Goal: Browse casually: Explore the website without a specific task or goal

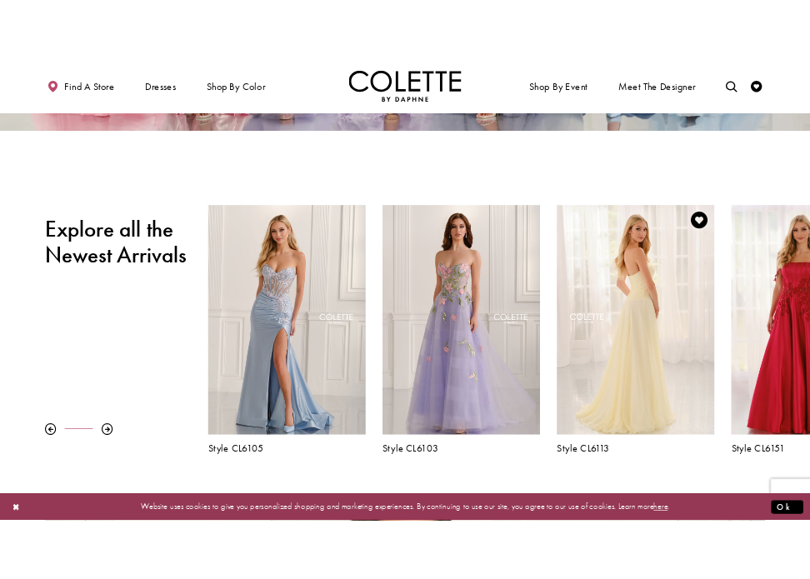
scroll to position [458, 0]
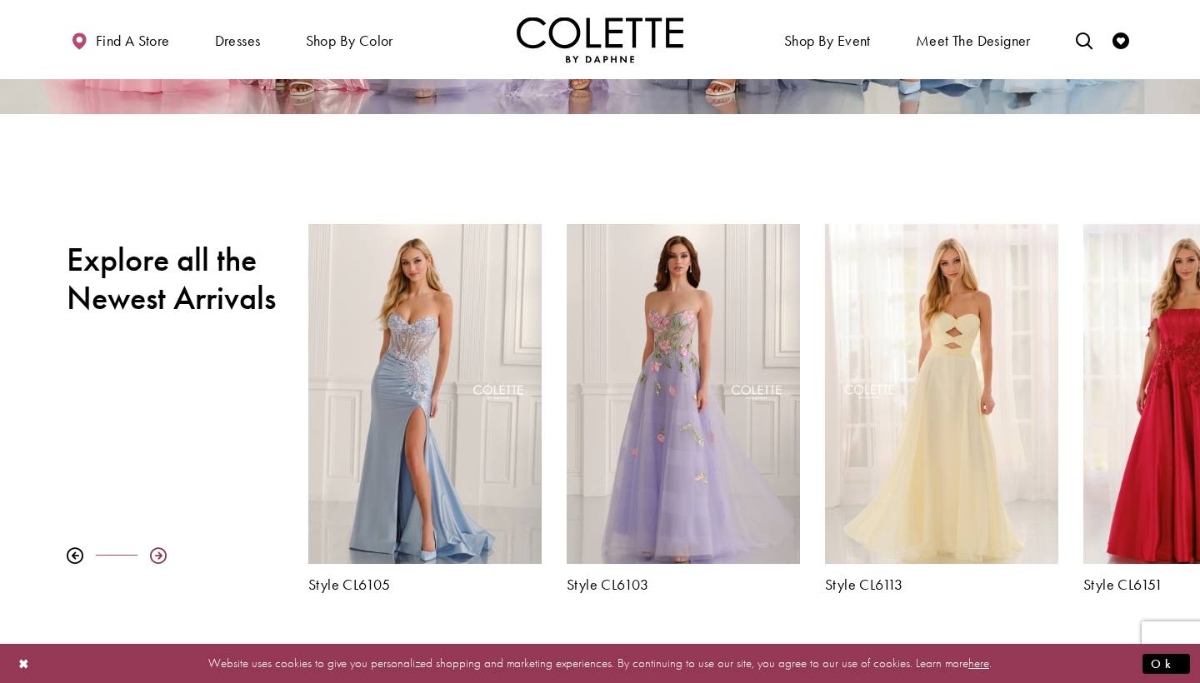
click at [153, 558] on div at bounding box center [158, 556] width 17 height 17
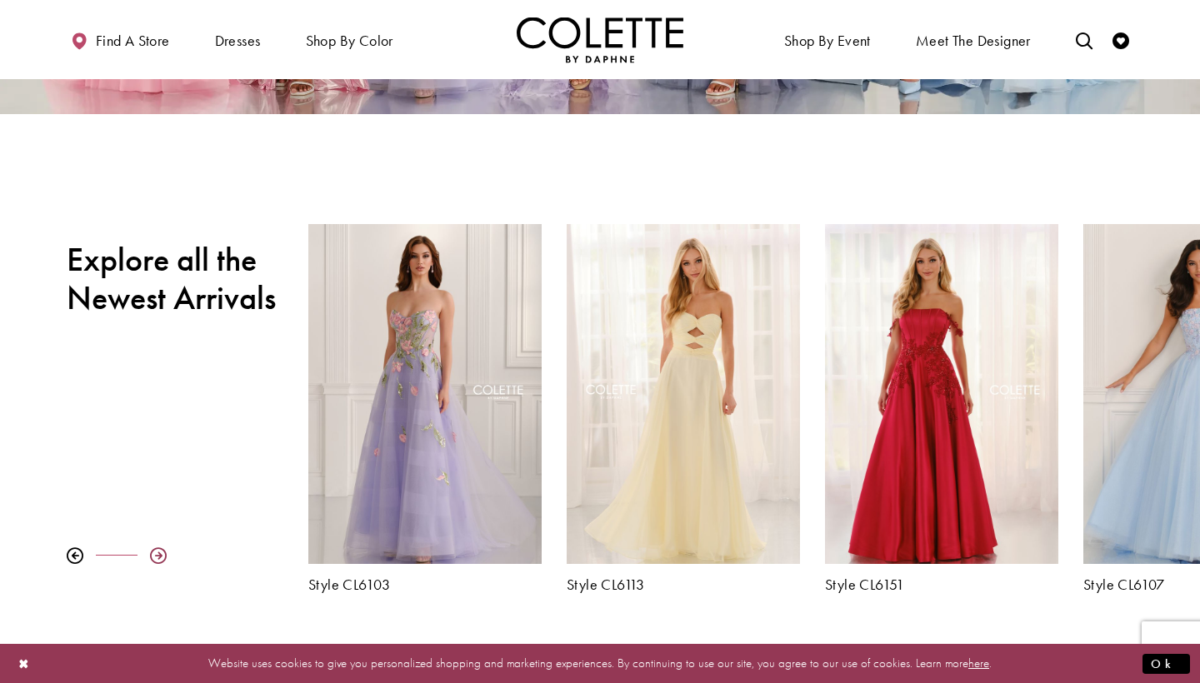
click at [153, 557] on div at bounding box center [158, 556] width 17 height 17
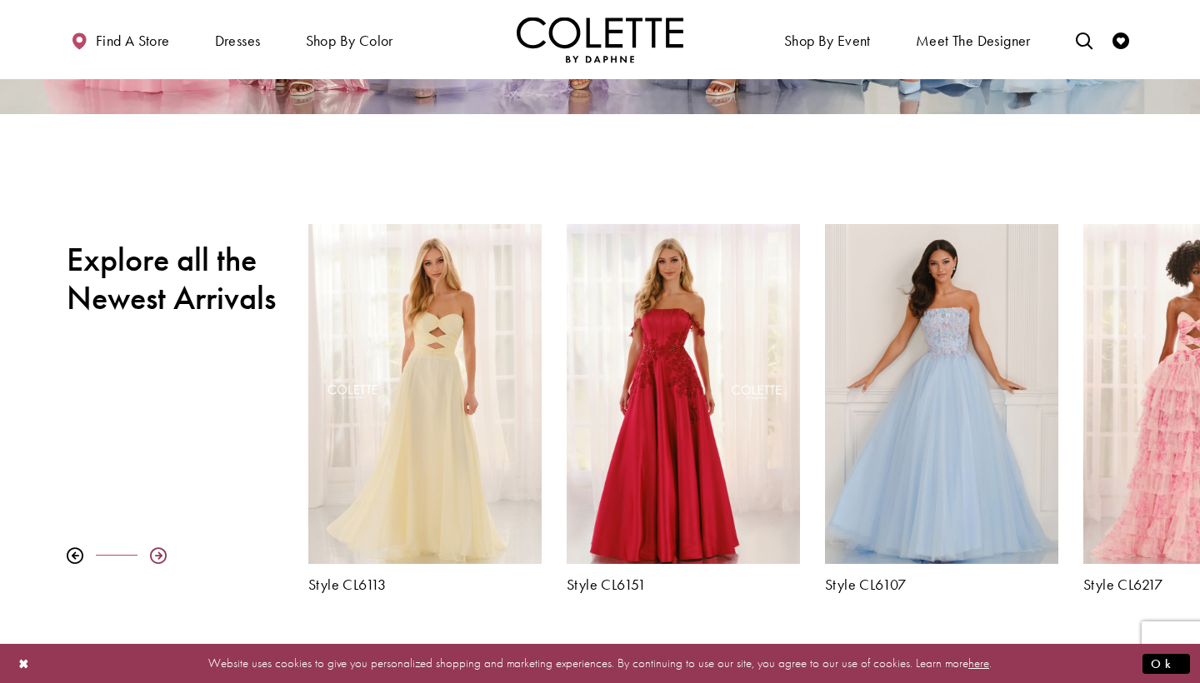
click at [153, 557] on div at bounding box center [158, 556] width 17 height 17
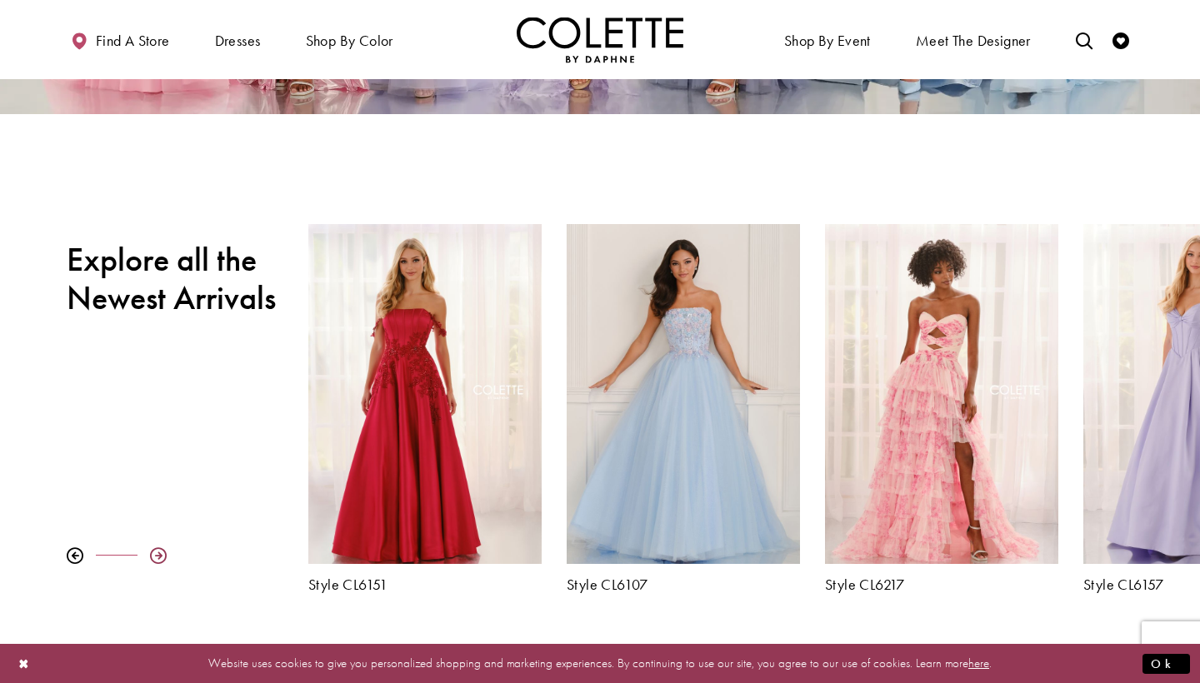
click at [153, 557] on div at bounding box center [158, 556] width 17 height 17
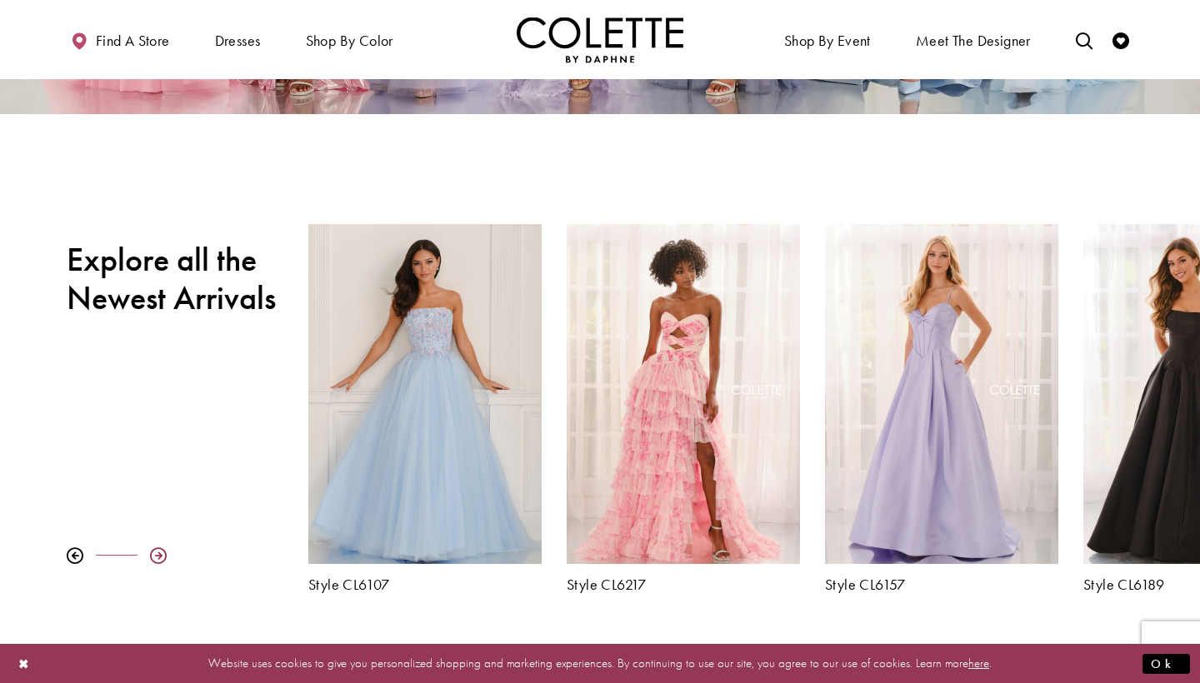
click at [153, 557] on div at bounding box center [158, 556] width 17 height 17
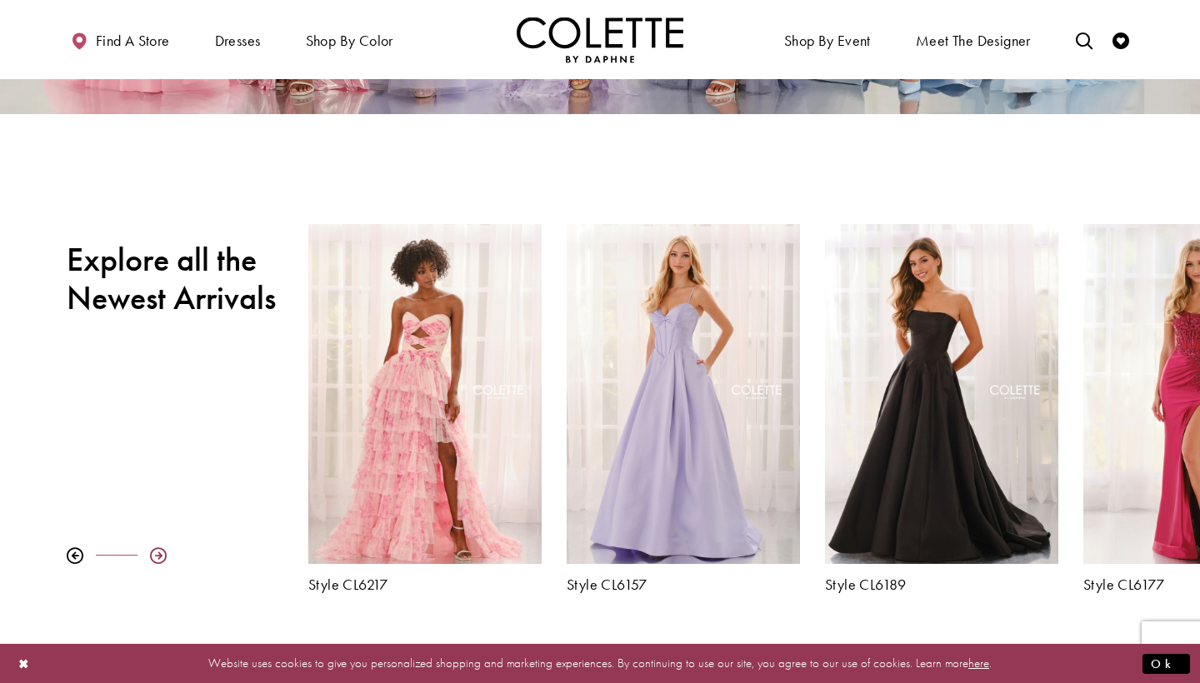
click at [153, 556] on div at bounding box center [158, 556] width 17 height 17
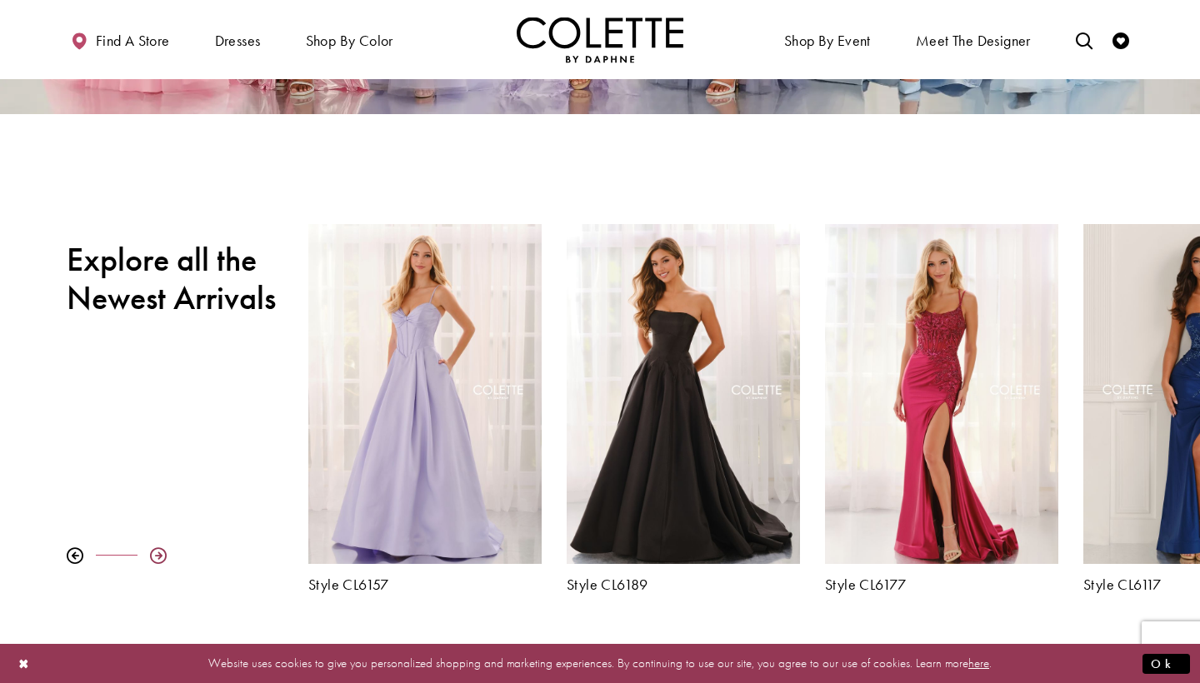
click at [153, 556] on div at bounding box center [158, 556] width 17 height 17
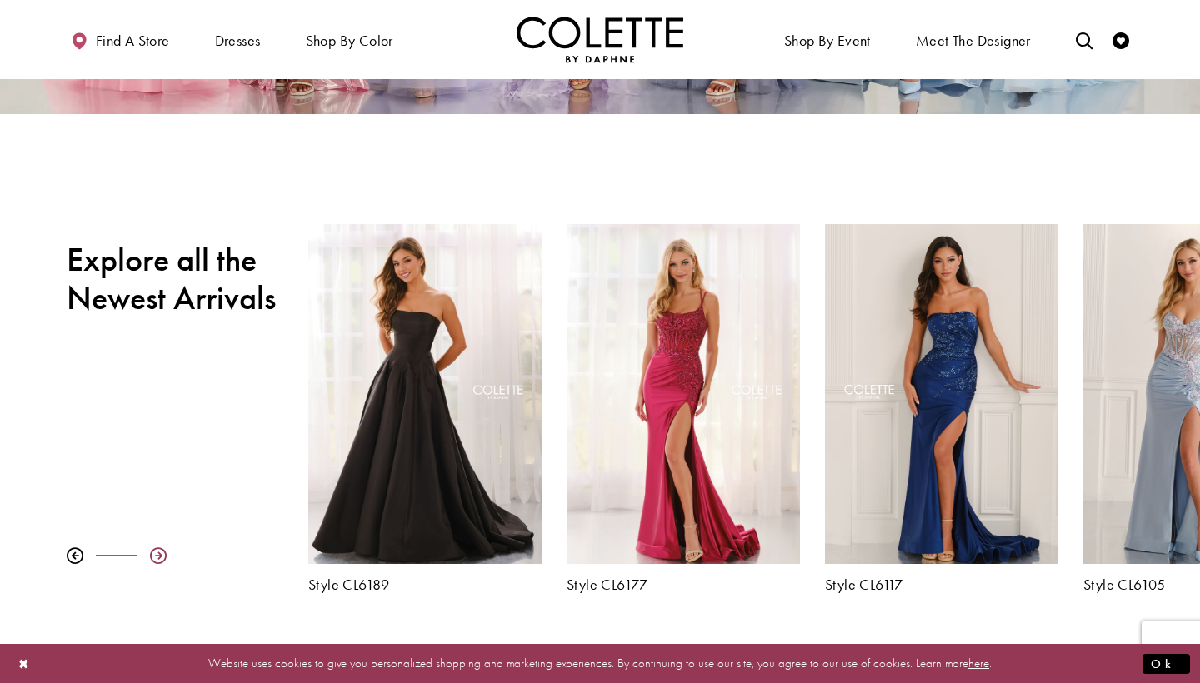
click at [153, 556] on div at bounding box center [158, 556] width 17 height 17
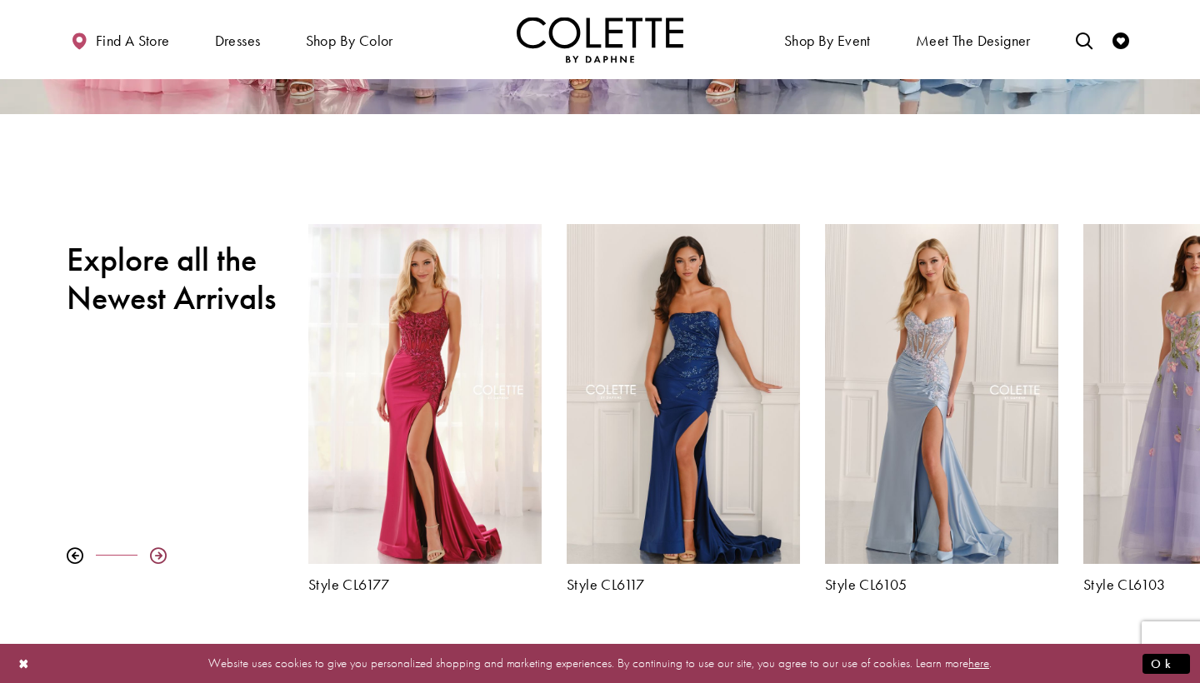
click at [153, 555] on div at bounding box center [158, 556] width 17 height 17
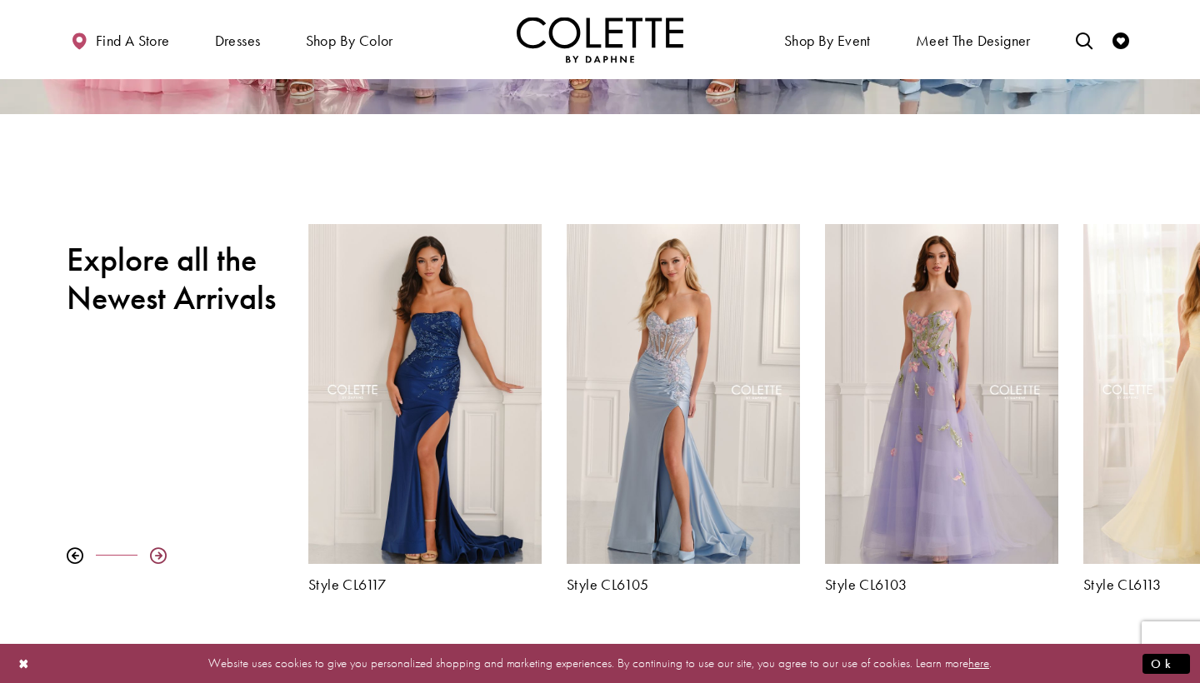
click at [153, 555] on div at bounding box center [158, 556] width 17 height 17
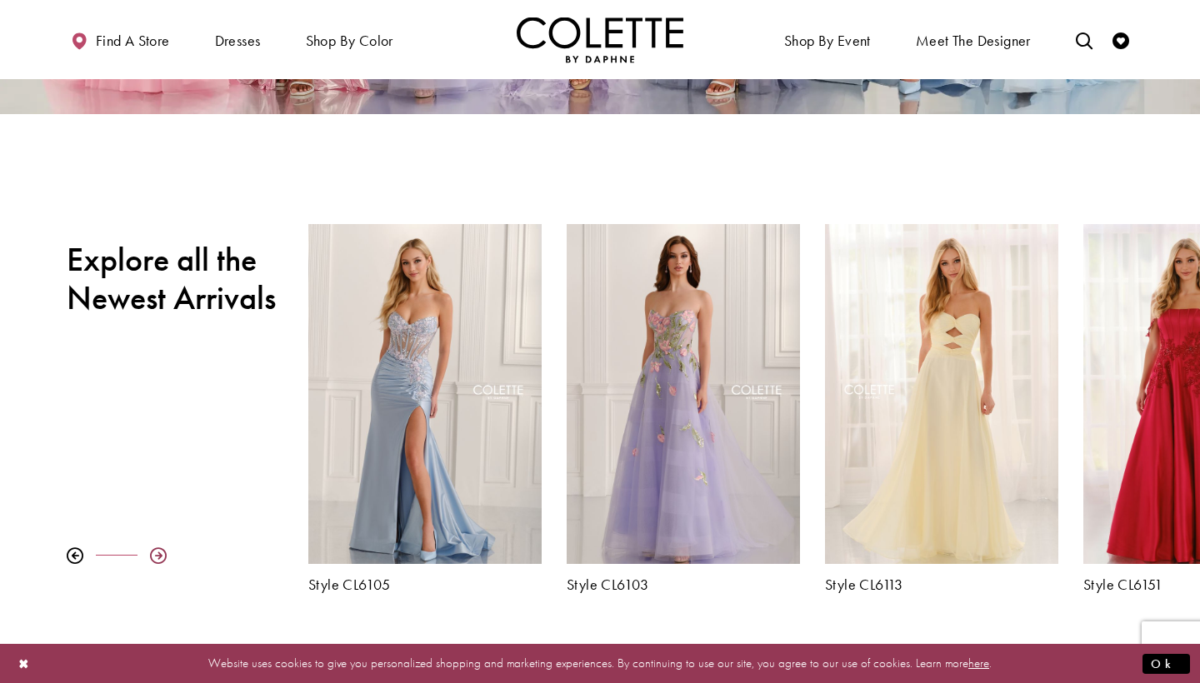
click at [153, 555] on div at bounding box center [158, 556] width 17 height 17
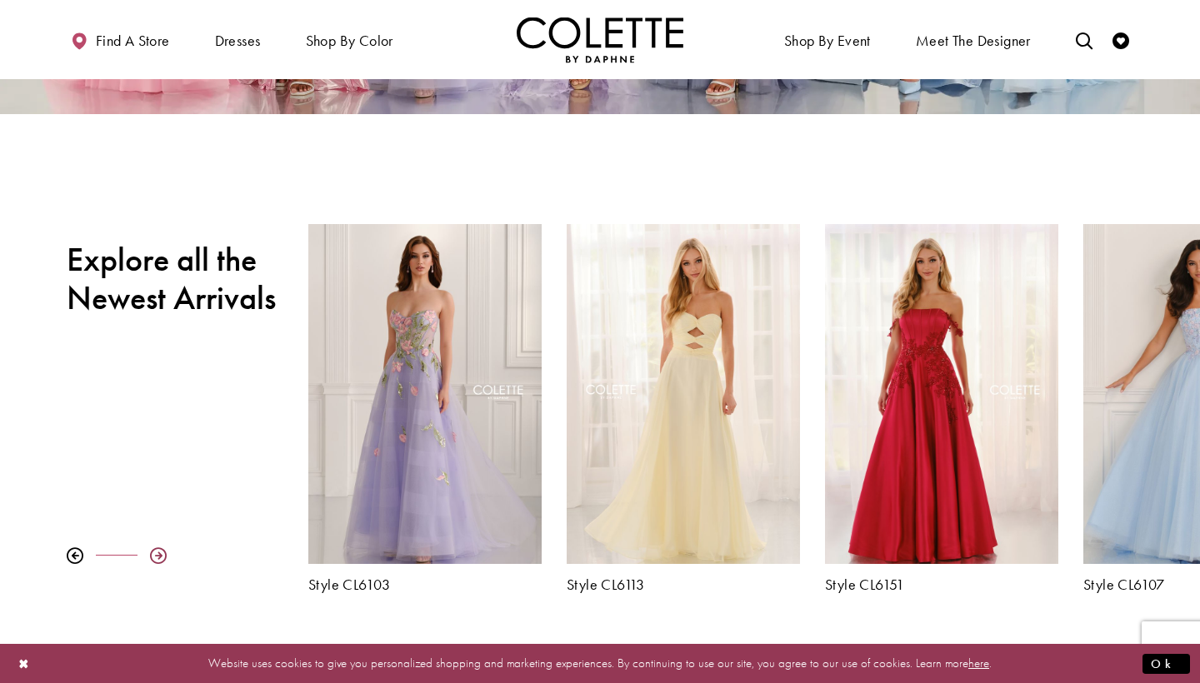
click at [153, 555] on div at bounding box center [158, 556] width 17 height 17
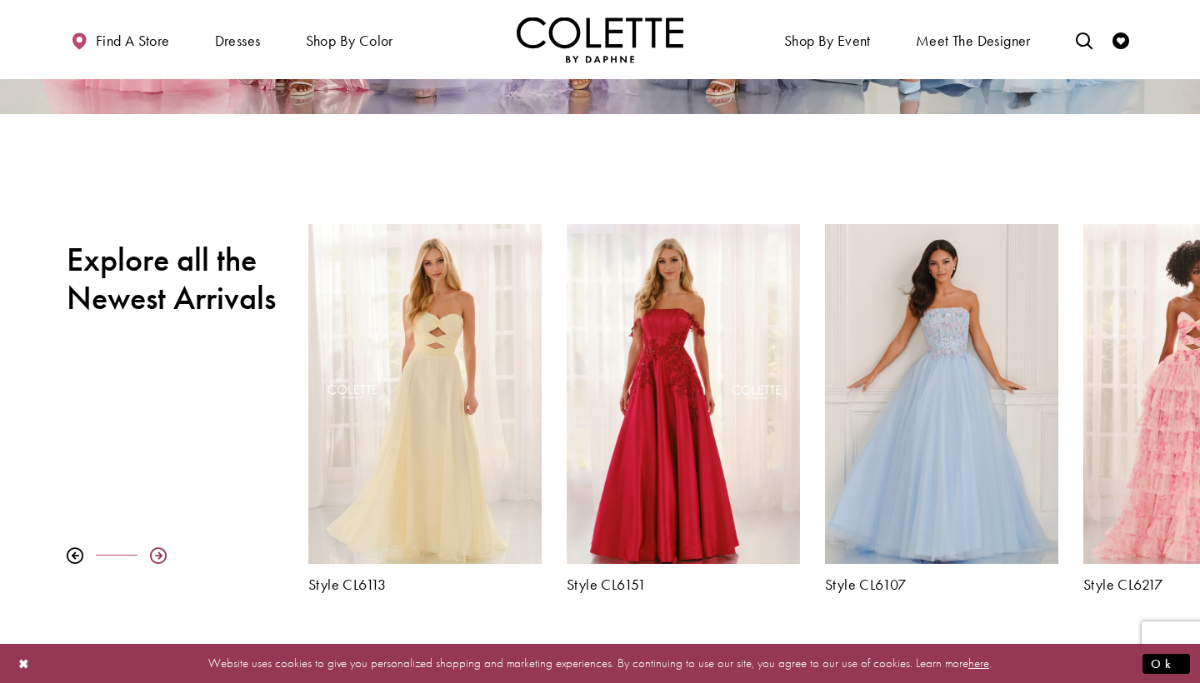
click at [153, 555] on div at bounding box center [158, 556] width 17 height 17
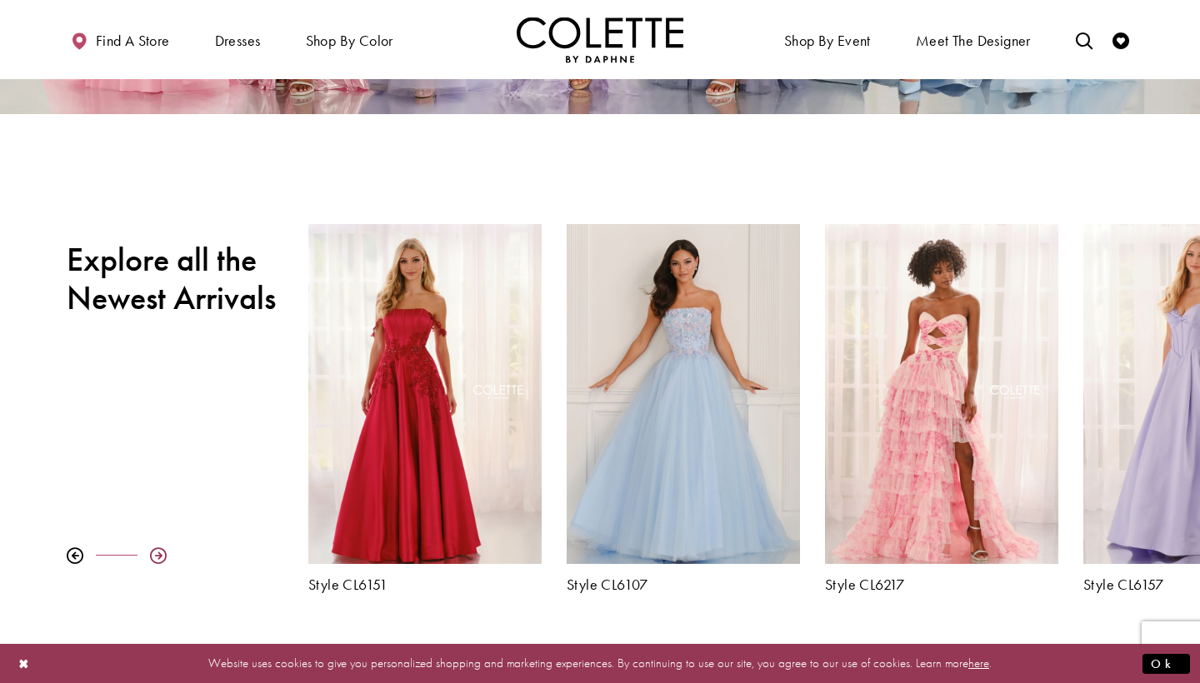
click at [153, 555] on div at bounding box center [158, 556] width 17 height 17
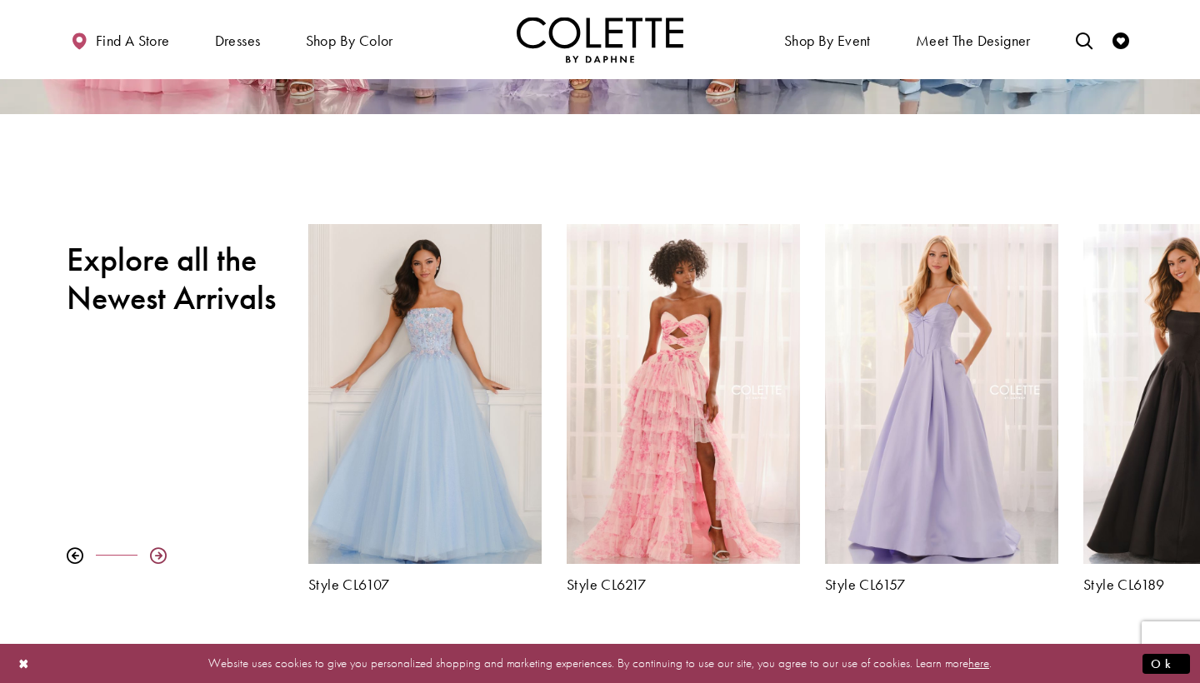
click at [153, 555] on div at bounding box center [158, 556] width 17 height 17
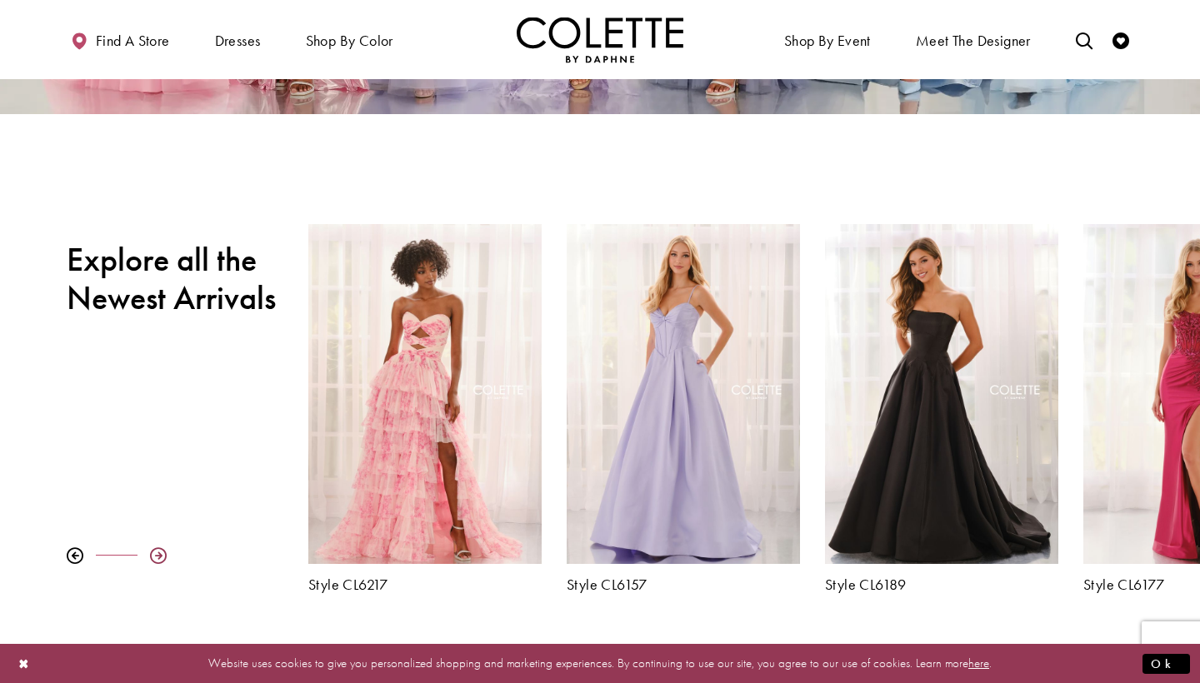
click at [153, 555] on div at bounding box center [158, 556] width 17 height 17
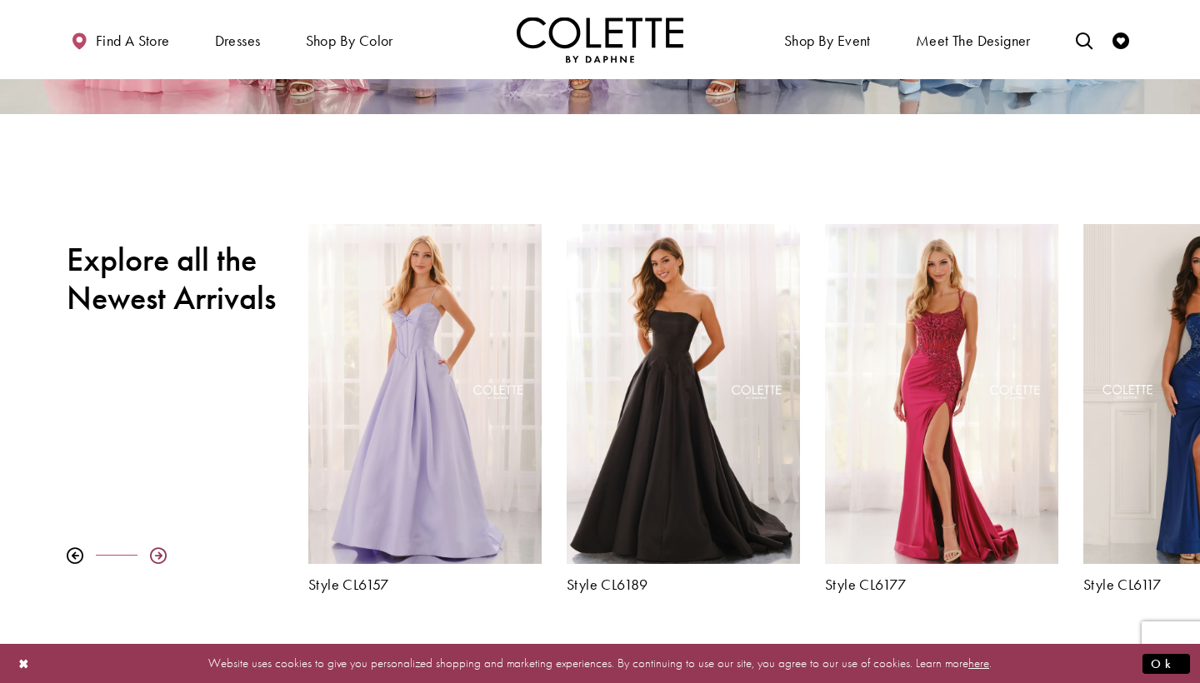
click at [153, 555] on div at bounding box center [158, 556] width 17 height 17
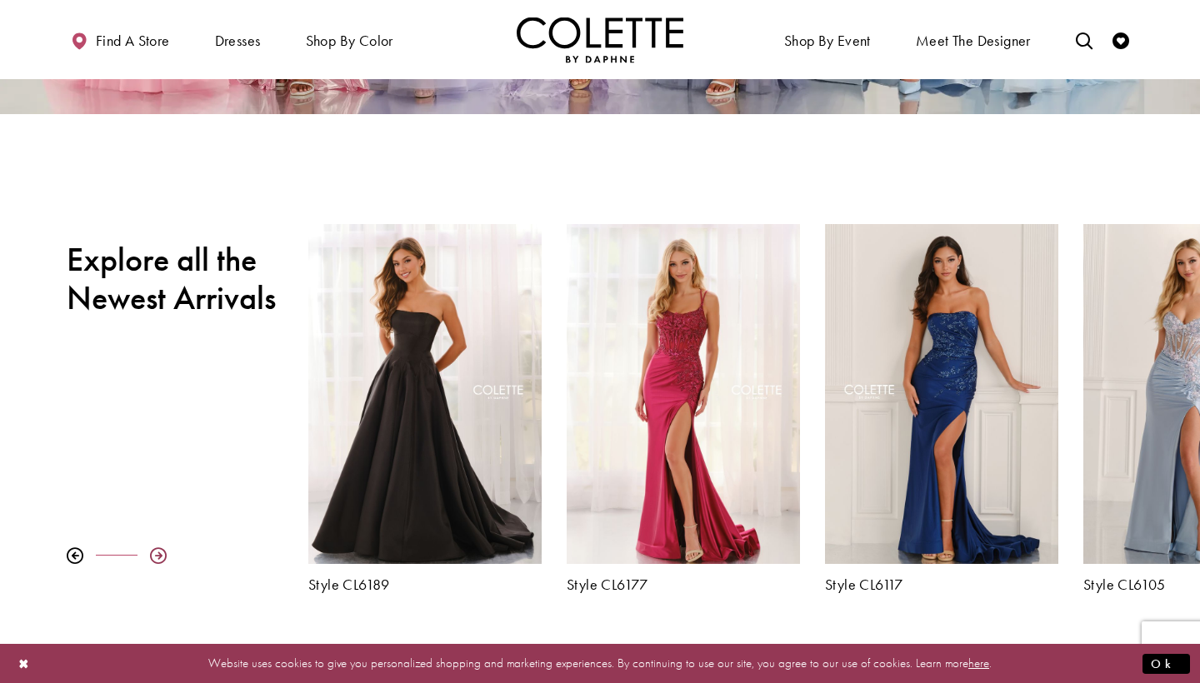
click at [153, 555] on div at bounding box center [158, 556] width 17 height 17
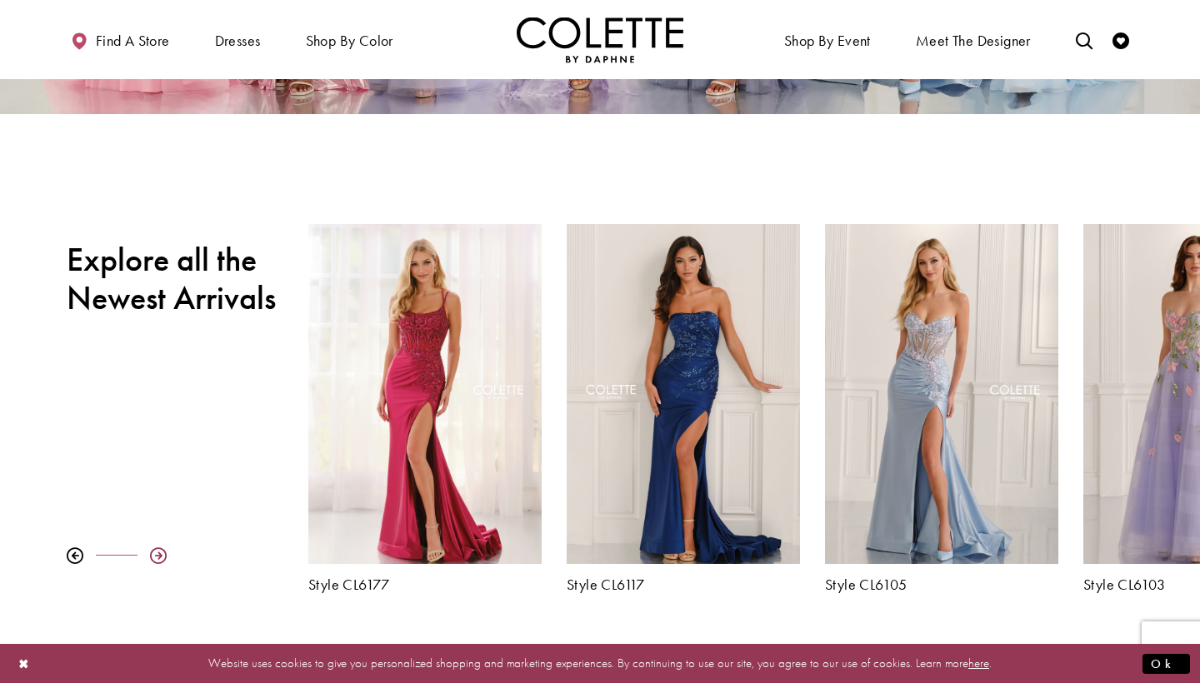
click at [153, 555] on div at bounding box center [158, 556] width 17 height 17
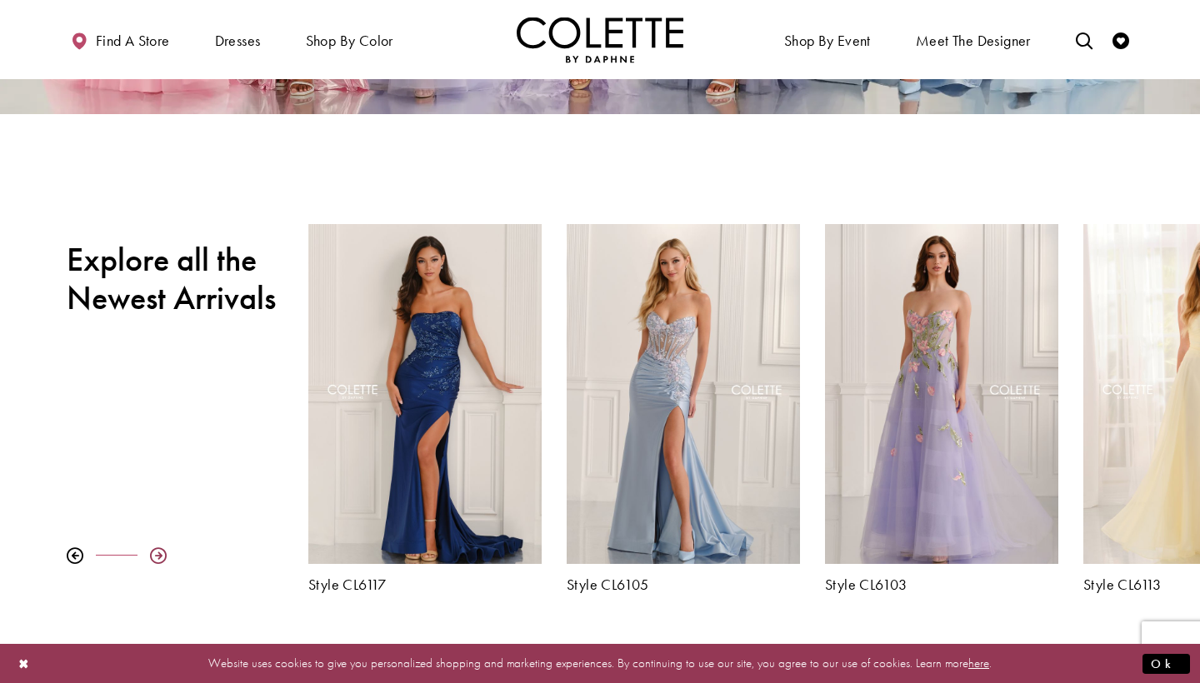
click at [153, 555] on div at bounding box center [158, 556] width 17 height 17
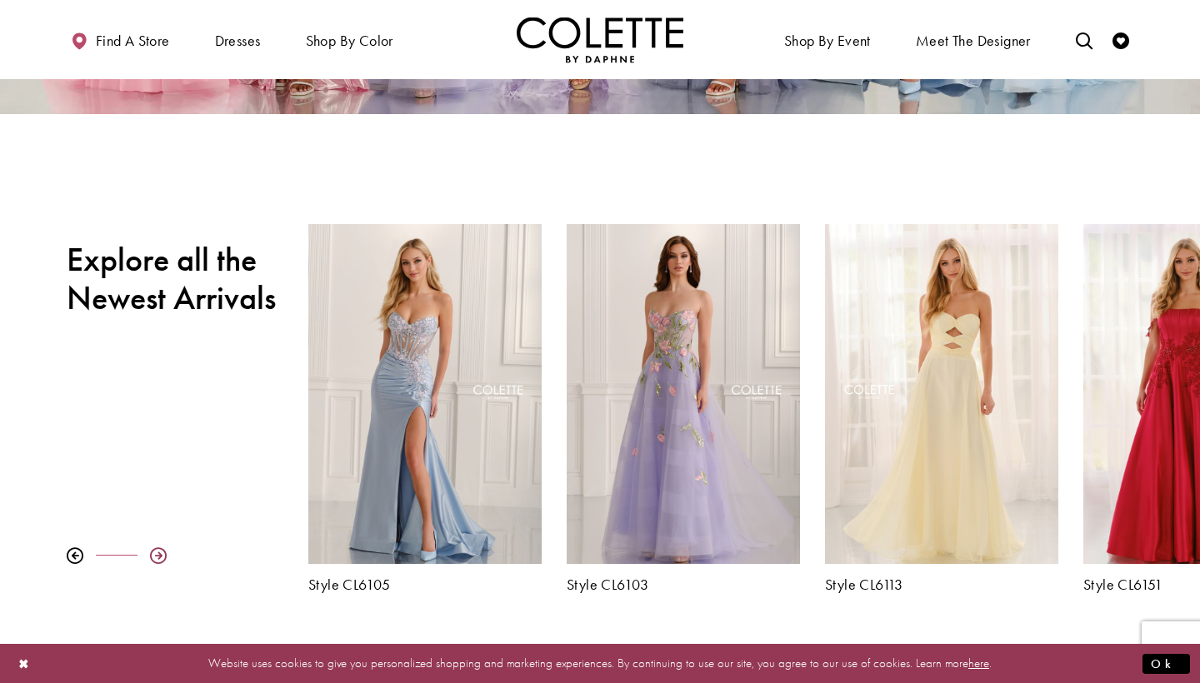
click at [153, 555] on div at bounding box center [158, 556] width 17 height 17
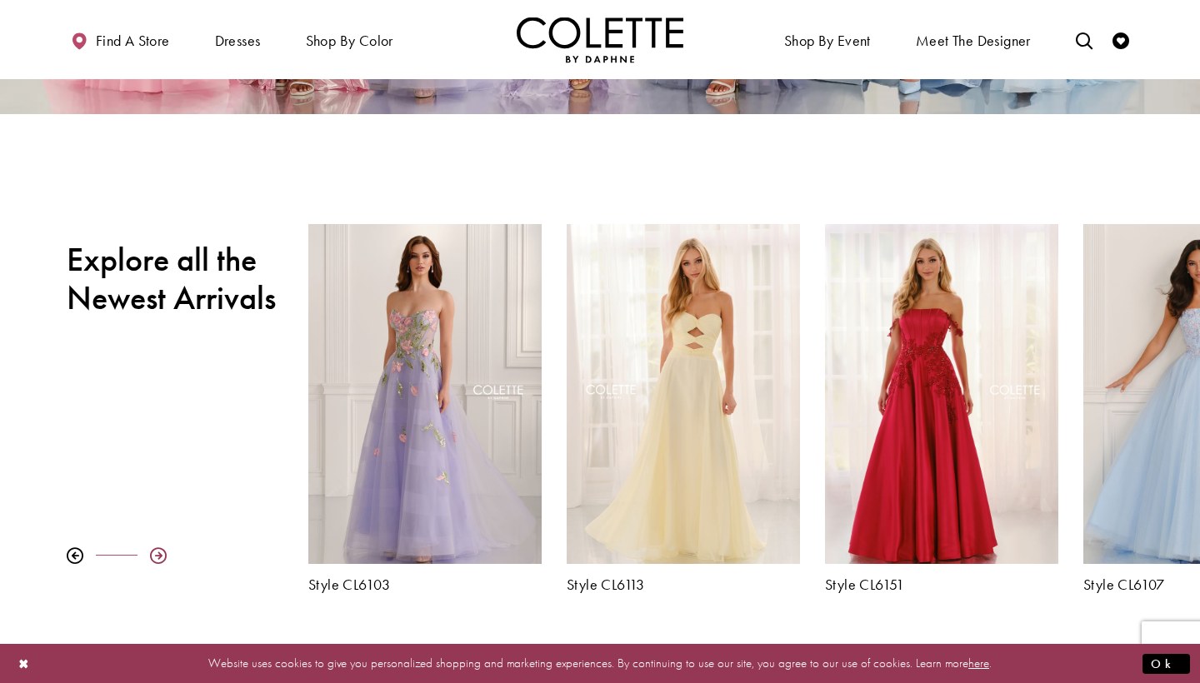
click at [153, 555] on div at bounding box center [158, 556] width 17 height 17
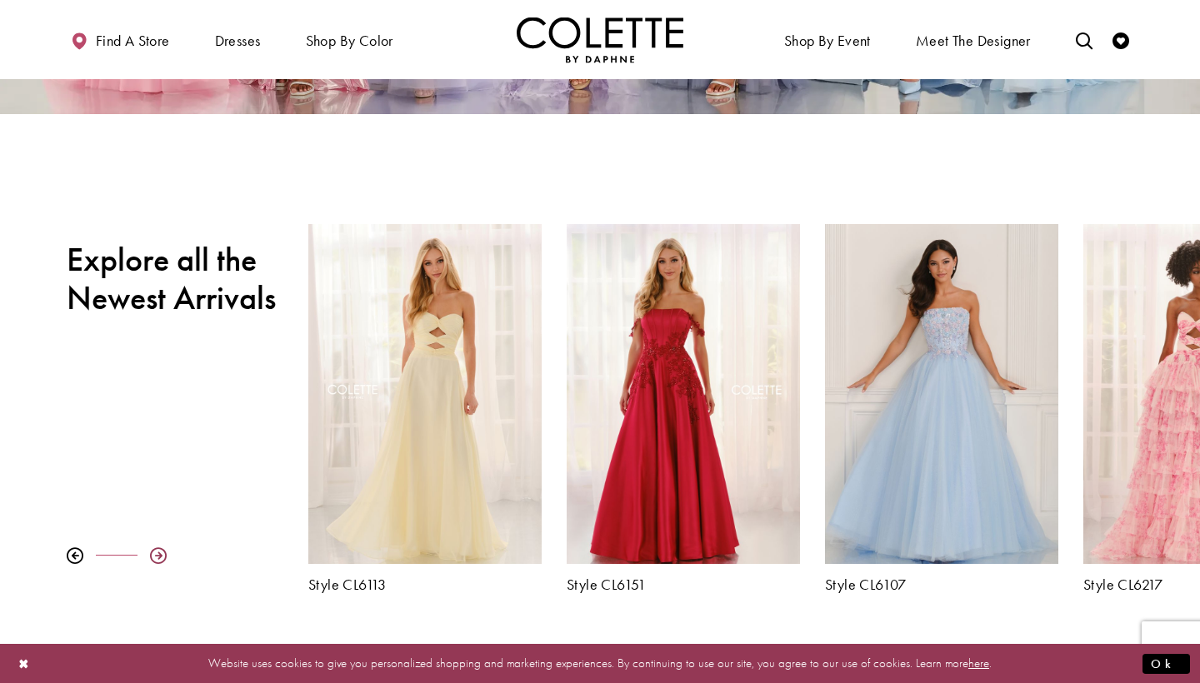
click at [153, 554] on div at bounding box center [158, 556] width 17 height 17
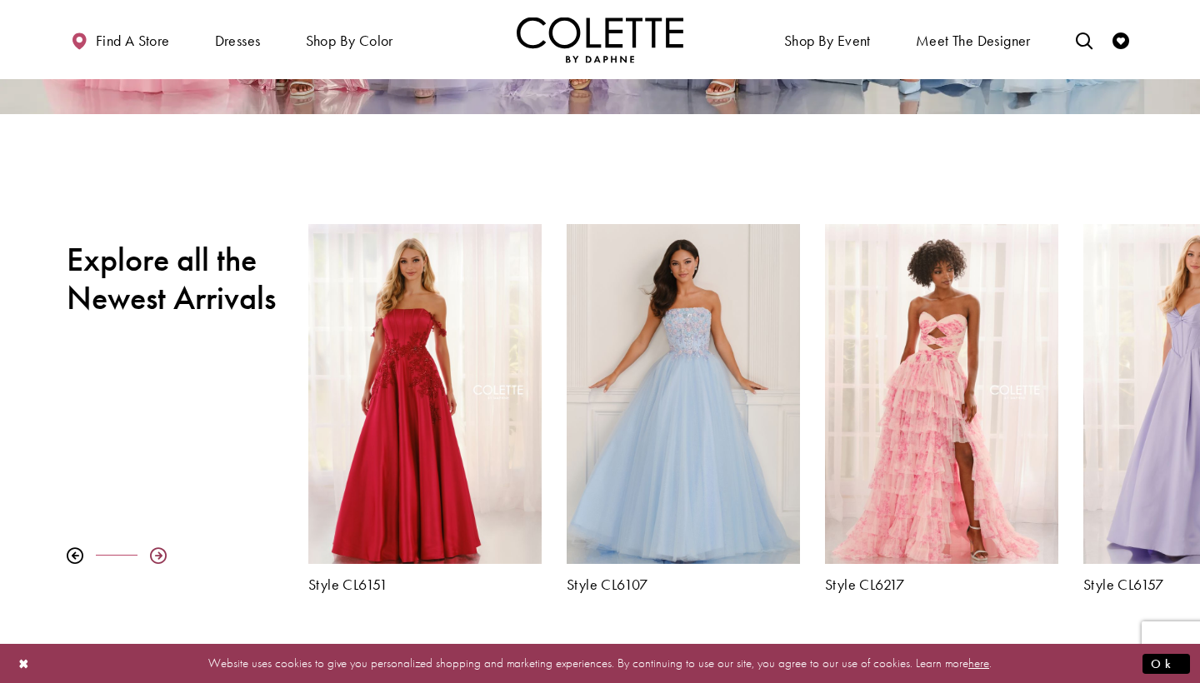
click at [153, 554] on div at bounding box center [158, 556] width 17 height 17
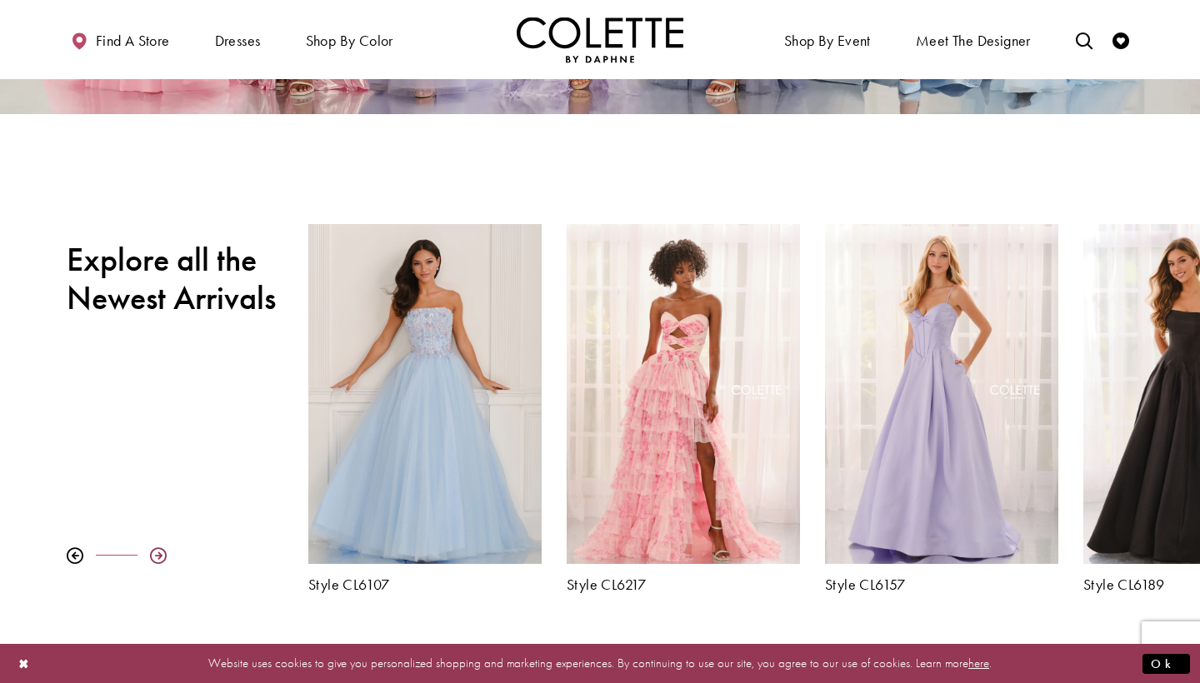
click at [153, 554] on div at bounding box center [158, 556] width 17 height 17
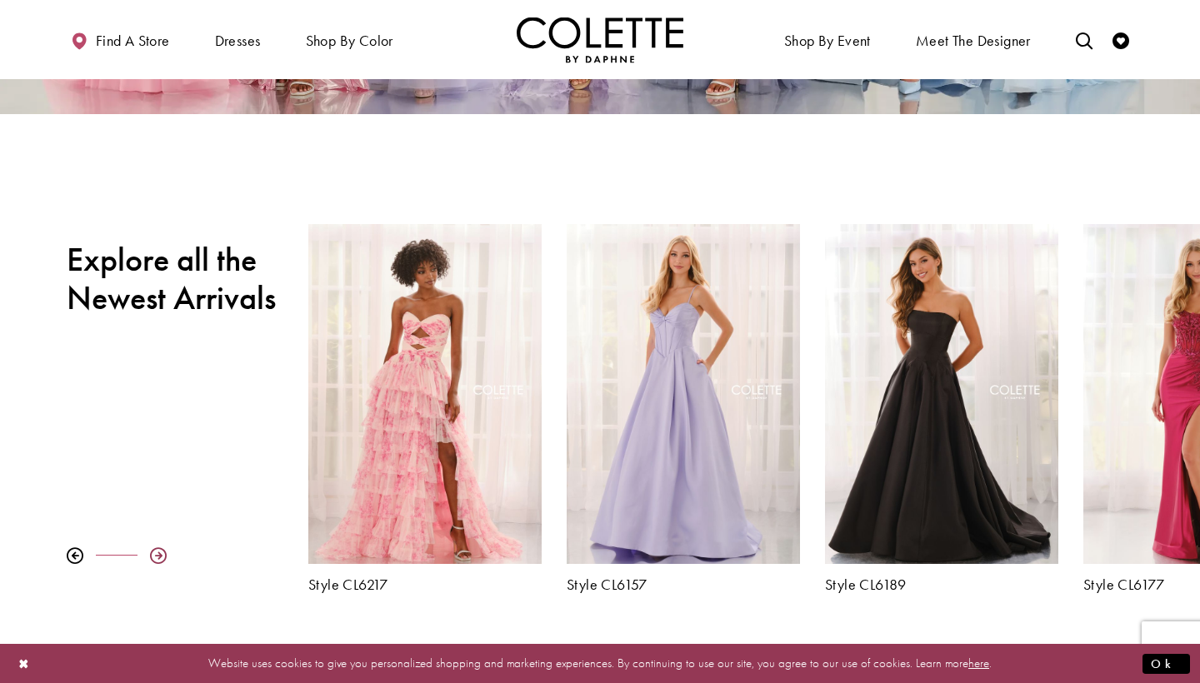
click at [153, 554] on div at bounding box center [158, 556] width 17 height 17
click at [158, 552] on div at bounding box center [158, 556] width 17 height 17
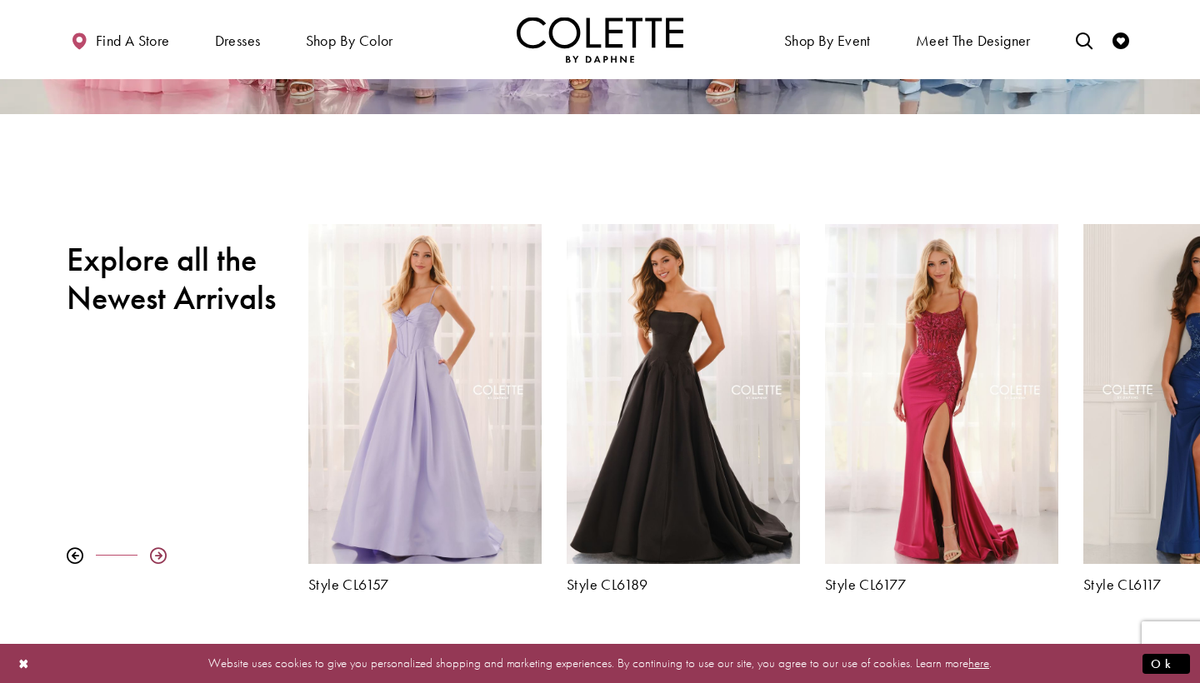
click at [158, 552] on div at bounding box center [158, 556] width 17 height 17
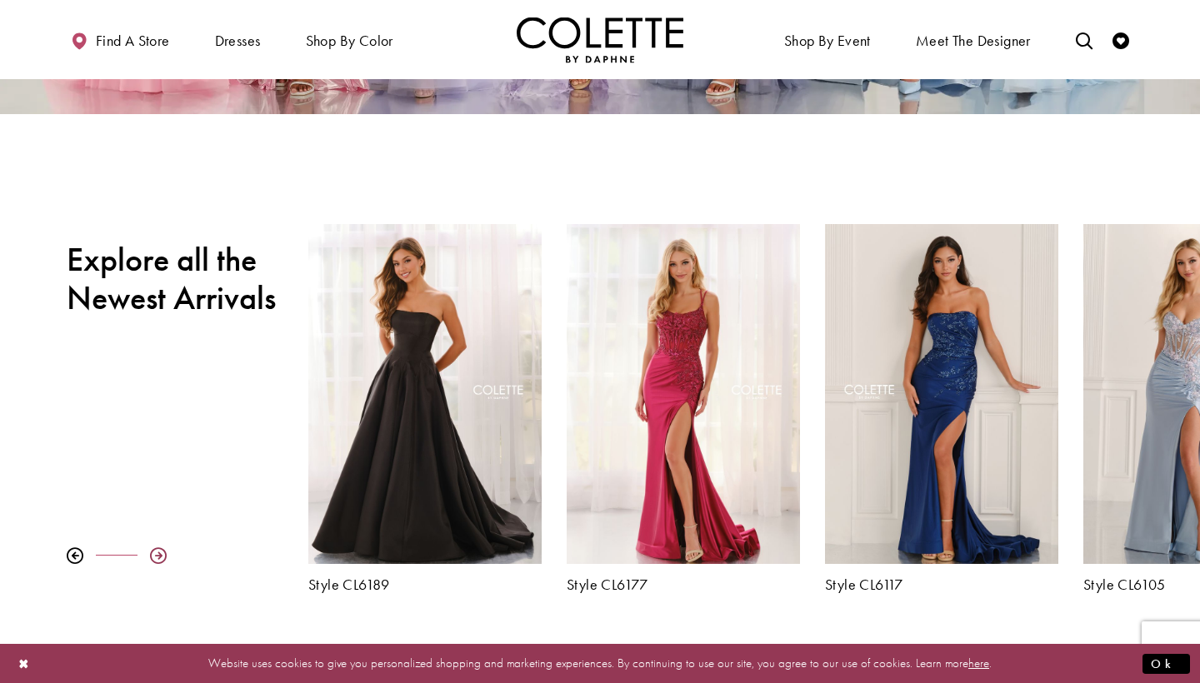
click at [159, 552] on div at bounding box center [158, 556] width 17 height 17
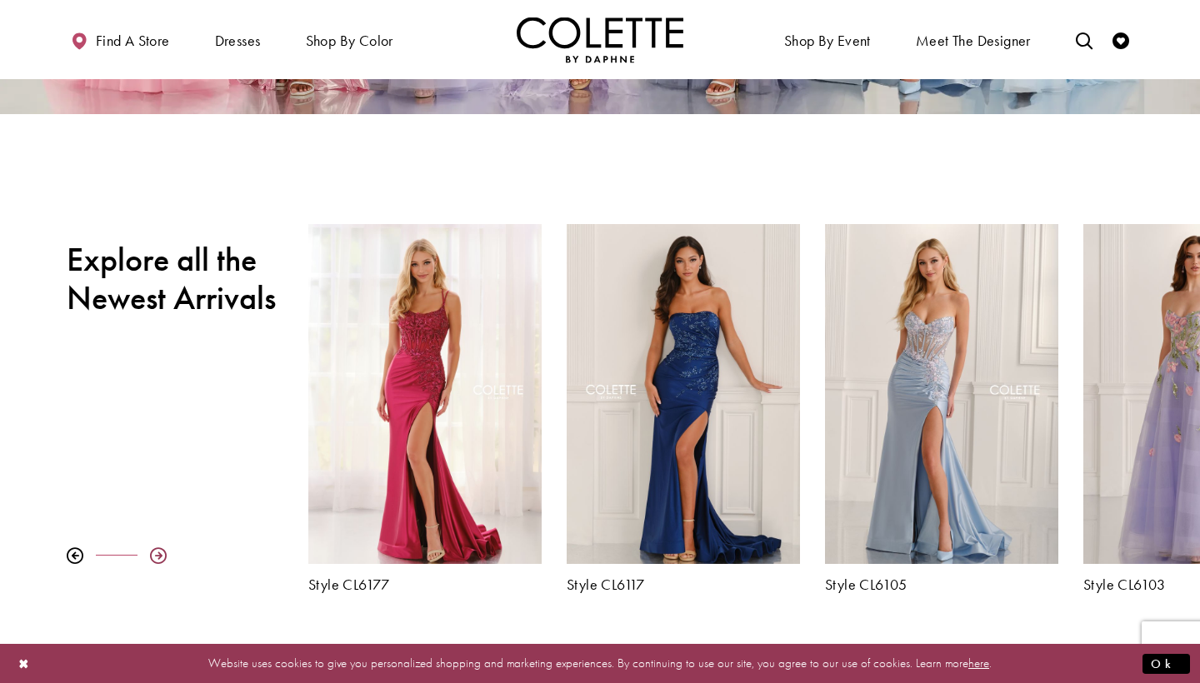
click at [159, 552] on div at bounding box center [158, 556] width 17 height 17
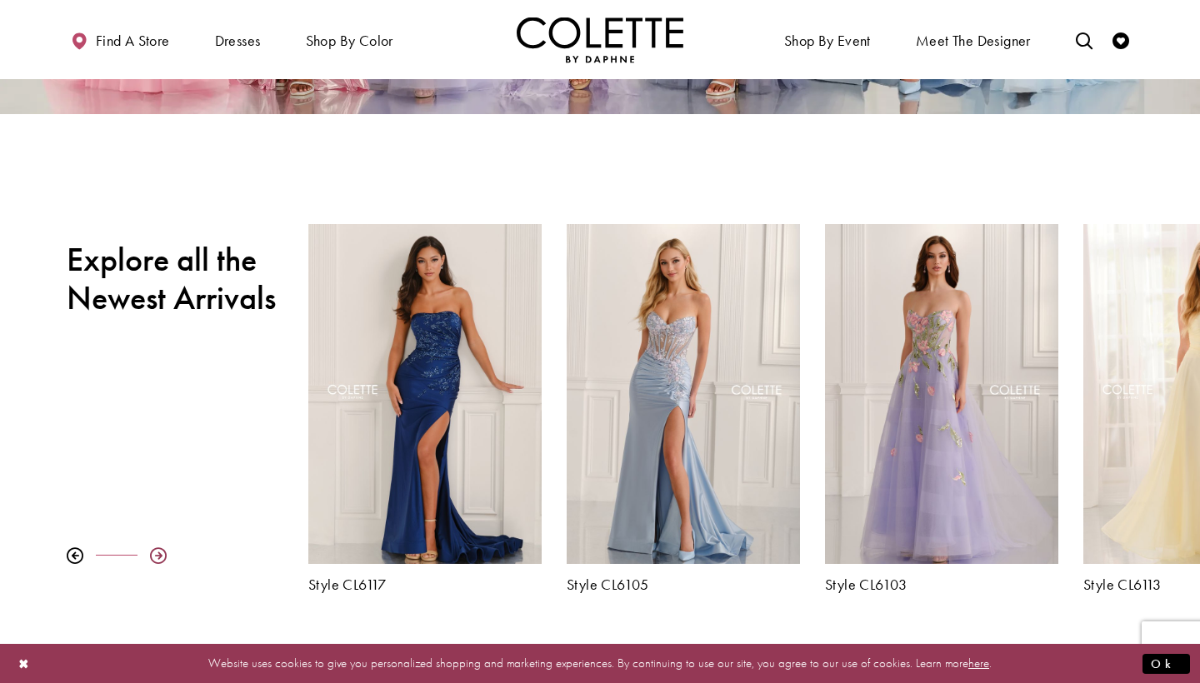
click at [158, 551] on div at bounding box center [158, 556] width 17 height 17
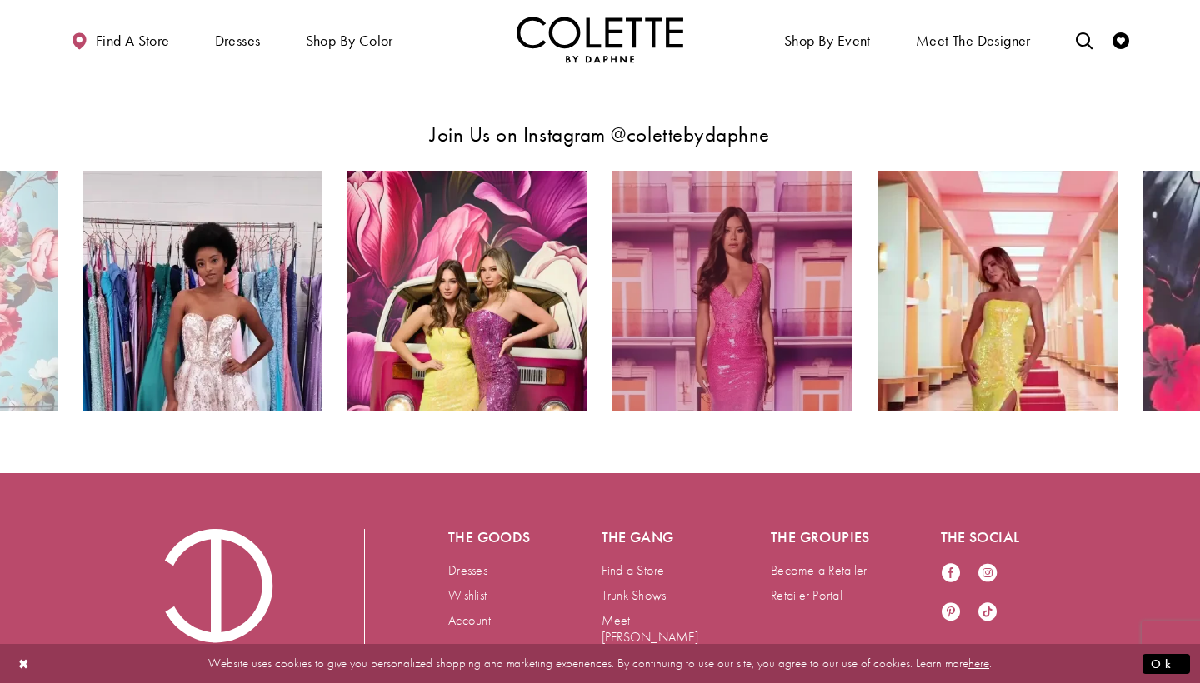
scroll to position [2906, 0]
